Goal: Task Accomplishment & Management: Use online tool/utility

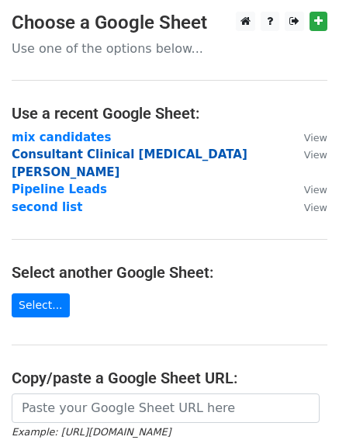
click at [37, 151] on strong "Consultant Clinical [MEDICAL_DATA] [PERSON_NAME]" at bounding box center [130, 164] width 236 height 32
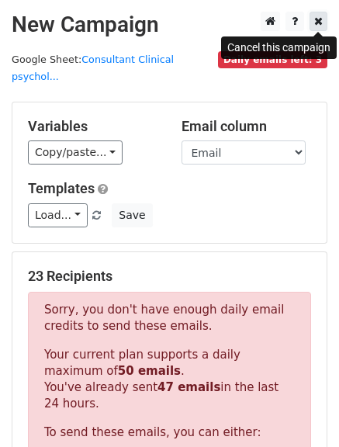
click at [325, 27] on link at bounding box center [319, 21] width 18 height 19
